Goal: Complete application form: Complete application form

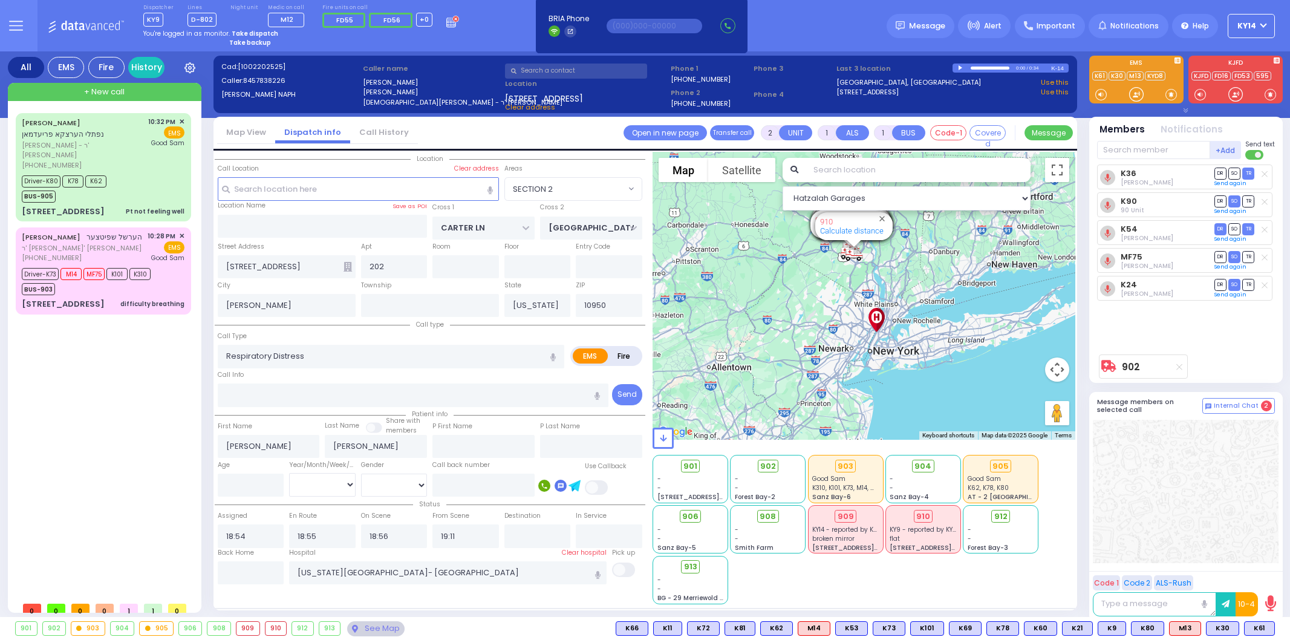
select select "SECTION 2"
select select
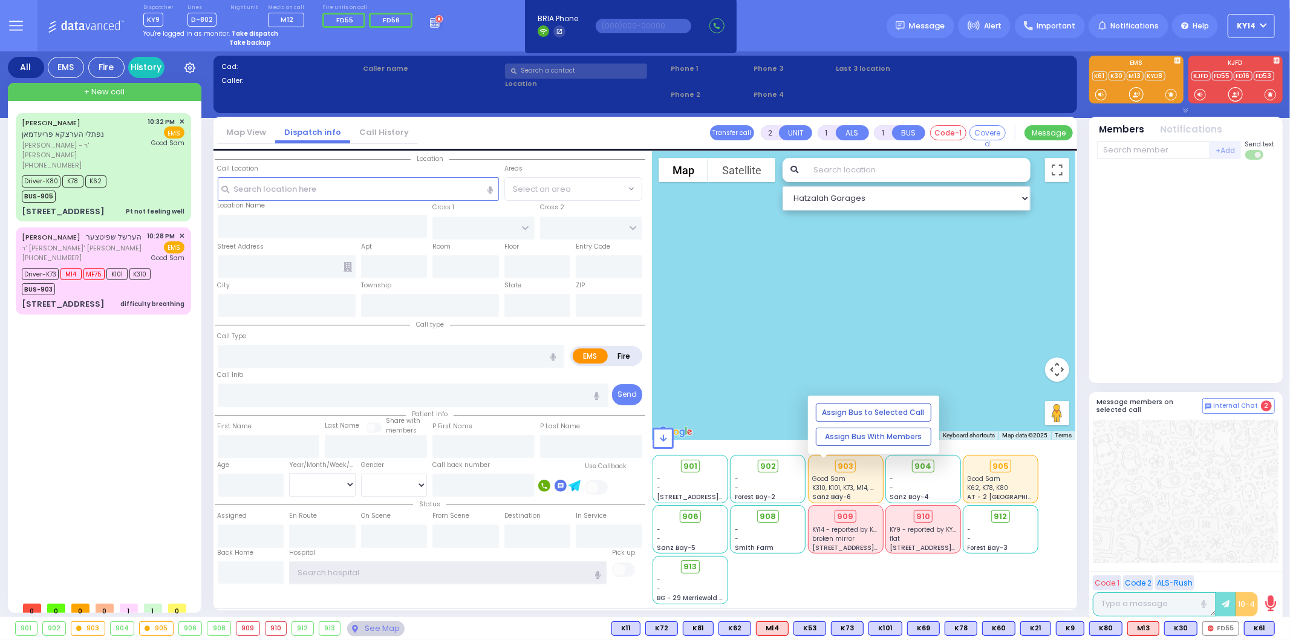
type input "ky14"
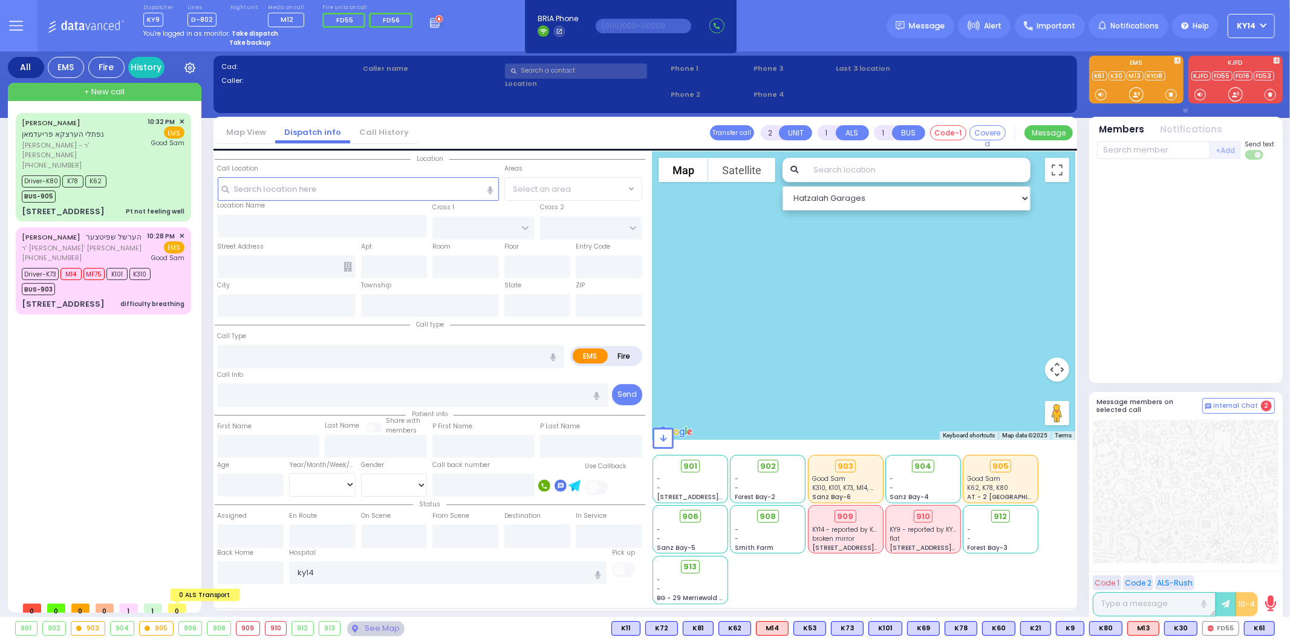
click at [183, 608] on span "0" at bounding box center [177, 607] width 18 height 9
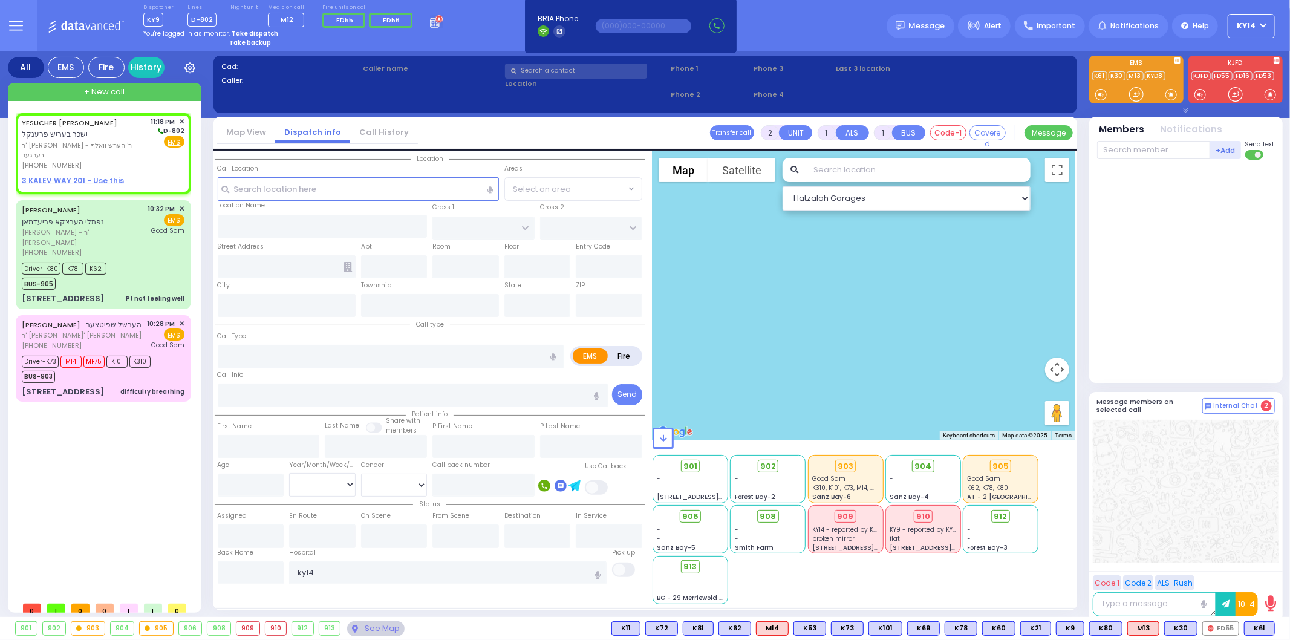
select select
radio input "true"
type input "[PERSON_NAME]"
select select
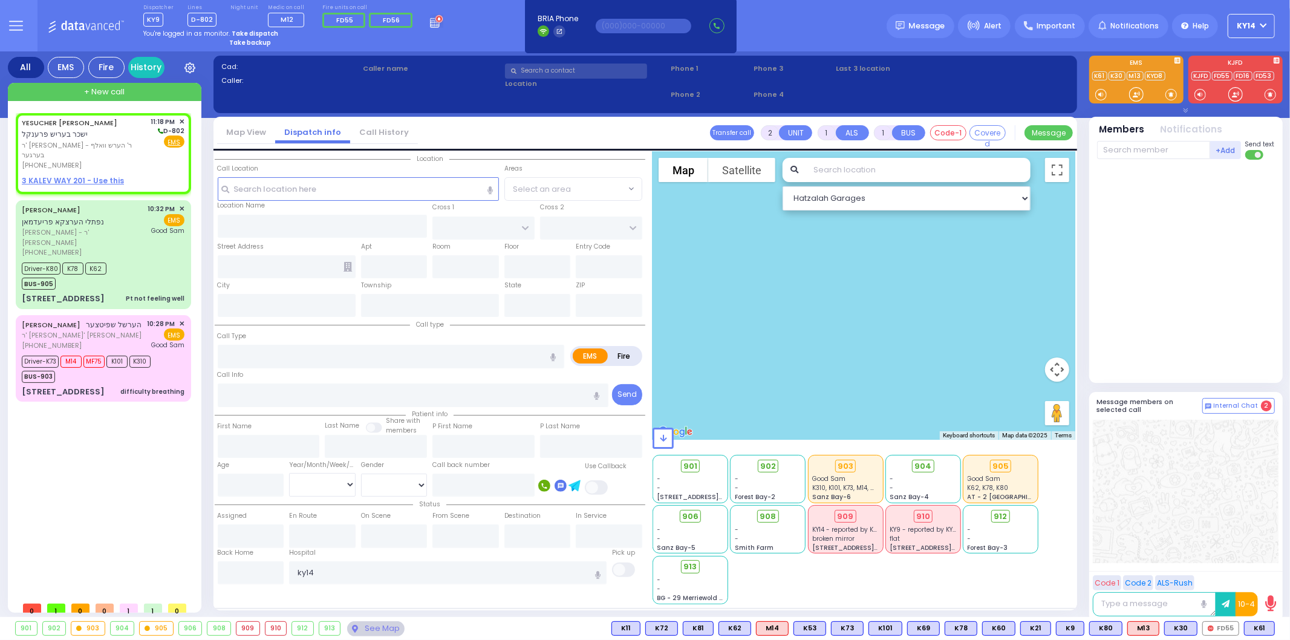
type input "23:18"
select select "Hatzalah Garages"
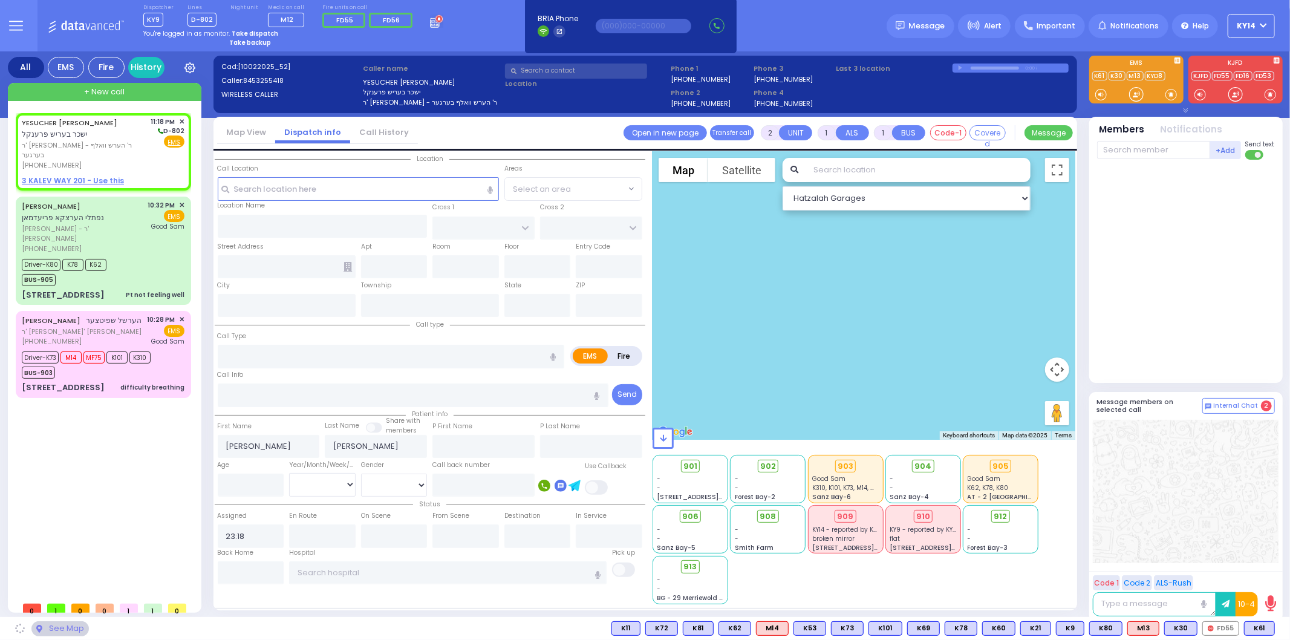
select select
radio input "true"
select select
select select "Hatzalah Garages"
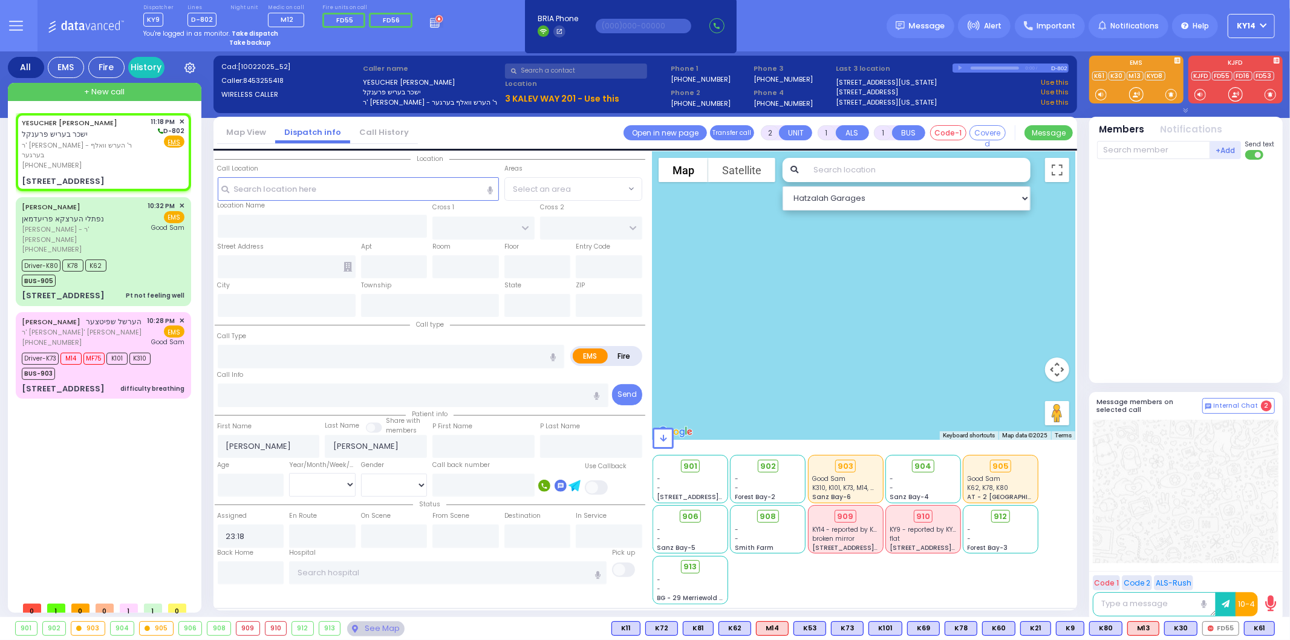
select select
radio input "true"
select select
select select "Hatzalah Garages"
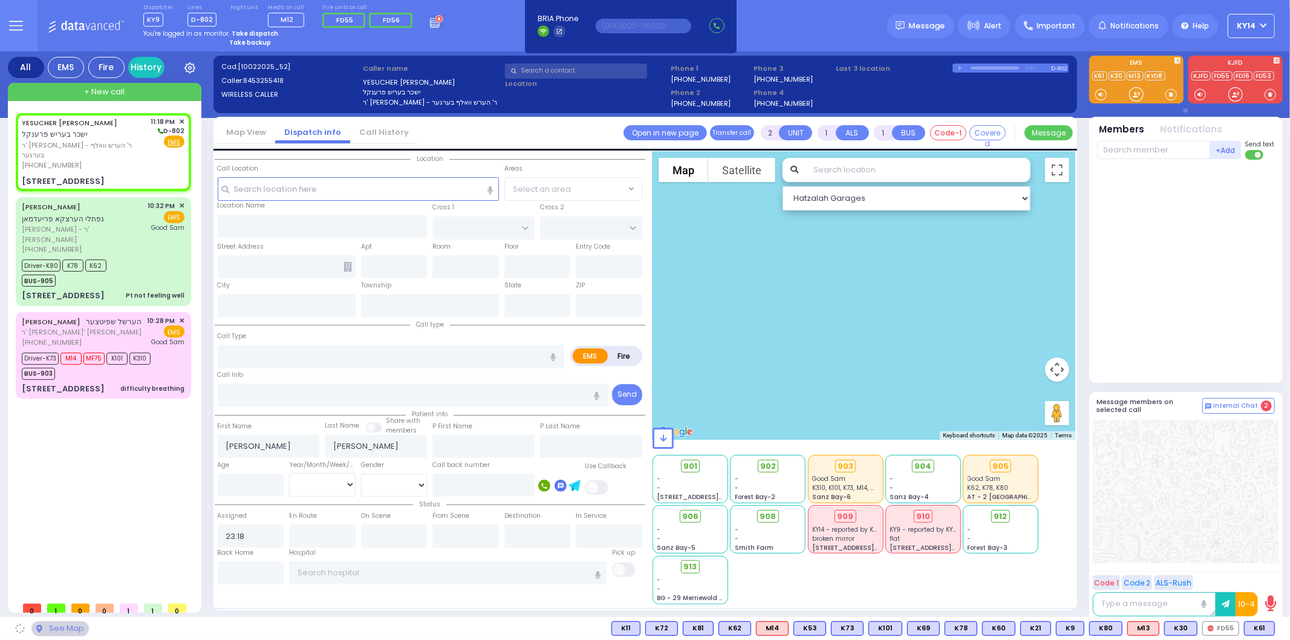
type input "FILLMORE COURT"
type input "3 KALEV WAY"
type input "201"
type input "Monroe"
type input "[US_STATE]"
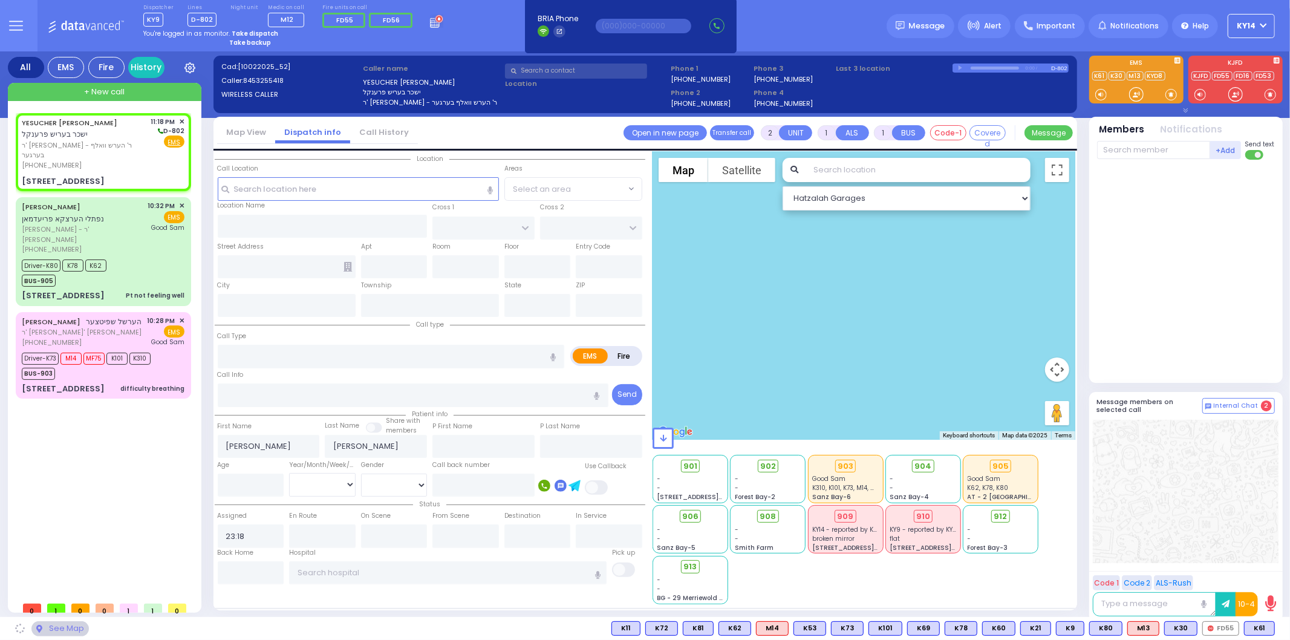
type input "10950"
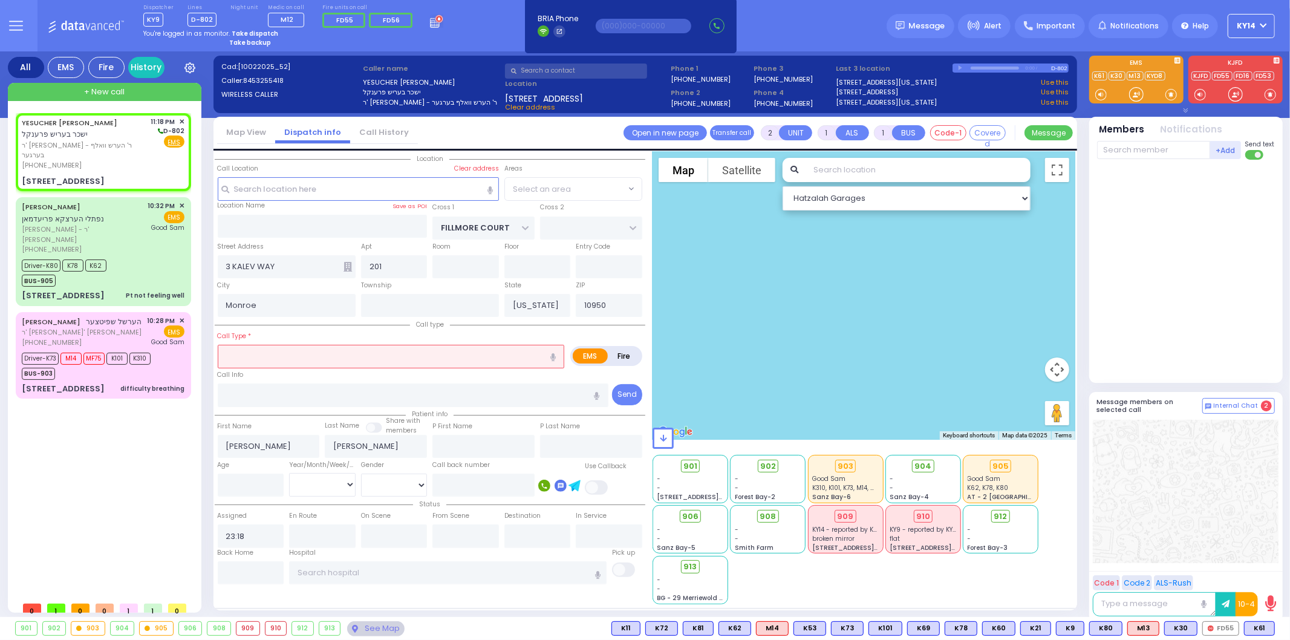
select select "SECTION 2"
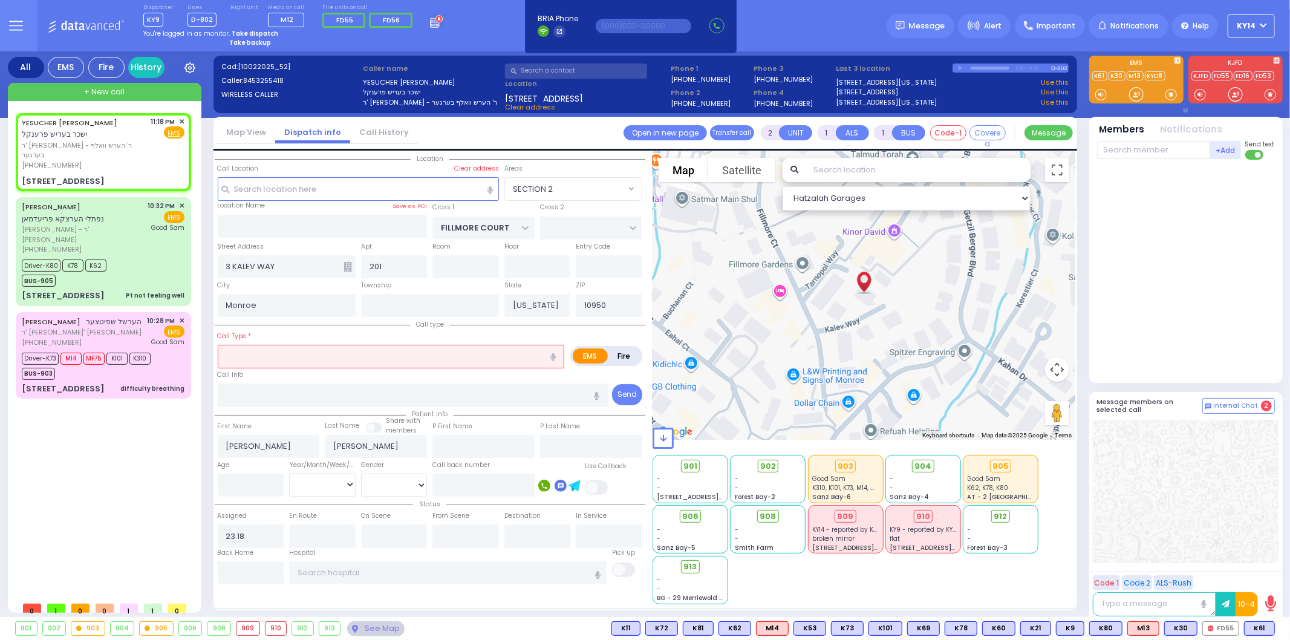
select select
radio input "true"
select select
select select "Hatzalah Garages"
select select "SECTION 2"
